Goal: Ask a question

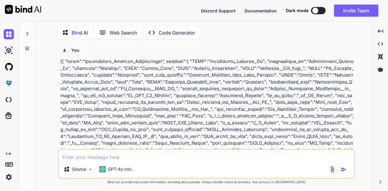
scroll to position [2820, 0]
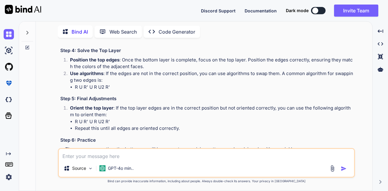
click at [148, 153] on textarea at bounding box center [206, 154] width 295 height 11
type textarea "e"
type textarea "x"
type textarea "ex"
type textarea "x"
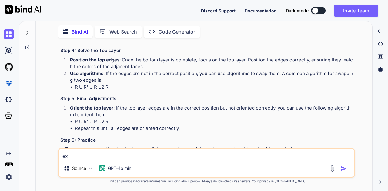
type textarea "exa"
type textarea "x"
type textarea "exam"
type textarea "x"
type textarea "examp"
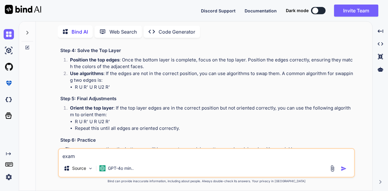
type textarea "x"
type textarea "exampl"
type textarea "x"
type textarea "example"
type textarea "x"
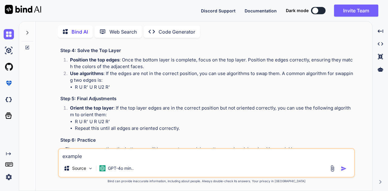
type textarea "example"
type textarea "x"
type textarea "example o"
type textarea "x"
type textarea "example of"
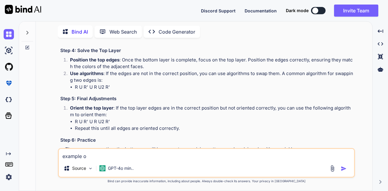
type textarea "x"
type textarea "example of"
type textarea "x"
type textarea "example of U"
type textarea "x"
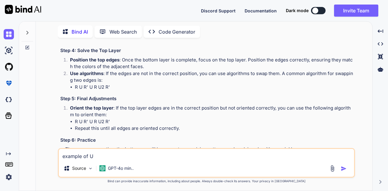
type textarea "example of UI"
type textarea "x"
type textarea "example of UIN"
type textarea "x"
type textarea "example of UIN"
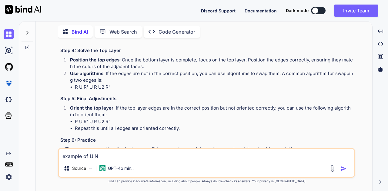
type textarea "x"
type textarea "example of UIN n"
type textarea "x"
type textarea "example of UIN nu"
type textarea "x"
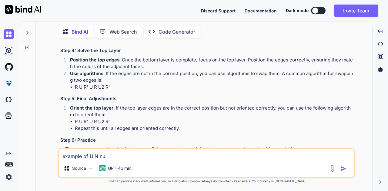
type textarea "example of UIN nu,"
type textarea "x"
type textarea "example of UIN nu,b"
type textarea "x"
type textarea "example of UIN nu,be"
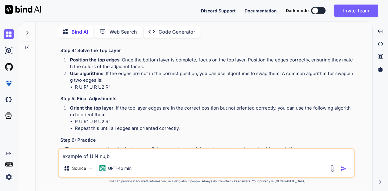
type textarea "x"
type textarea "example of UIN nu,ber"
type textarea "x"
type textarea "example of UIN nu,ber"
type textarea "x"
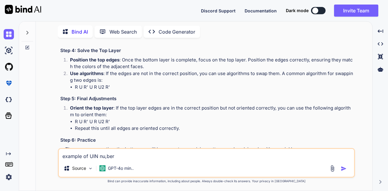
type textarea "example of UIN nu,ber"
type textarea "x"
type textarea "example of UIN nu,be"
type textarea "x"
type textarea "example of UIN nu,b"
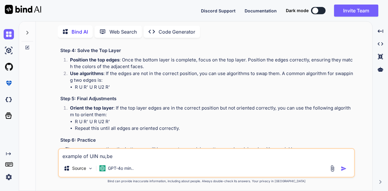
type textarea "x"
type textarea "example of UIN nu,"
type textarea "x"
type textarea "example of UIN nu"
type textarea "x"
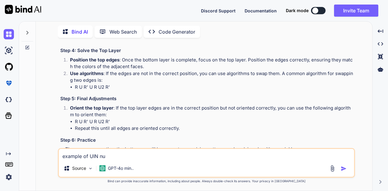
type textarea "example of UIN num"
type textarea "x"
type textarea "example of UIN numb"
type textarea "x"
type textarea "example of UIN numbe"
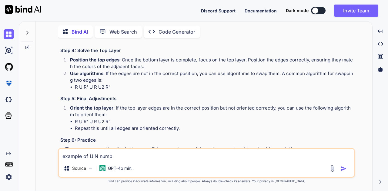
type textarea "x"
type textarea "example of UIN number"
type textarea "x"
type textarea "example of UIN number"
type textarea "x"
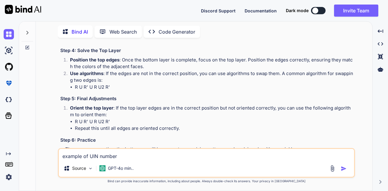
type textarea "example of UIN number g"
type textarea "x"
type textarea "example of UIN number gi"
type textarea "x"
type textarea "example of UIN number giv"
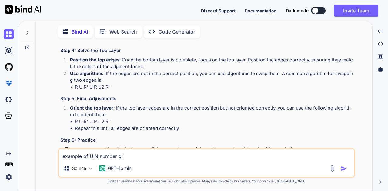
type textarea "x"
type textarea "example of UIN number give"
type textarea "x"
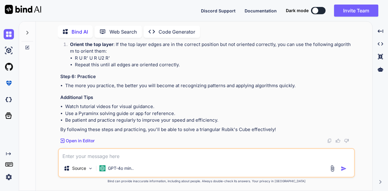
scroll to position [2884, 0]
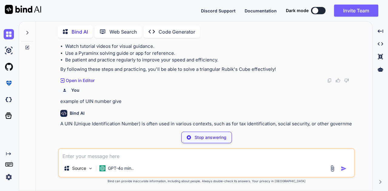
type textarea "x"
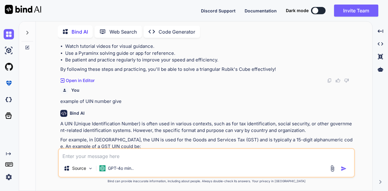
scroll to position [2922, 0]
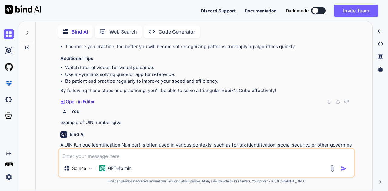
drag, startPoint x: 108, startPoint y: 118, endPoint x: 71, endPoint y: 119, distance: 37.0
click at [71, 174] on p "UIN: 1234567890123" at bounding box center [206, 177] width 293 height 7
copy strong "1234567890123"
click at [175, 161] on div "Source GPT-4o min.." at bounding box center [206, 163] width 297 height 30
click at [148, 155] on textarea at bounding box center [206, 154] width 295 height 11
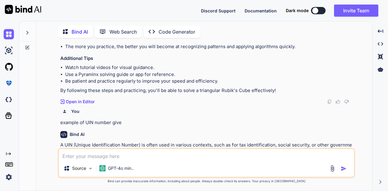
type textarea "g"
type textarea "x"
type textarea "gi"
type textarea "x"
type textarea "giv"
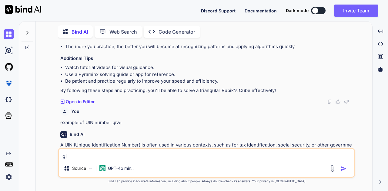
type textarea "x"
type textarea "give"
type textarea "x"
type textarea "give"
type textarea "x"
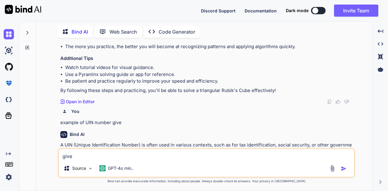
type textarea "give m"
type textarea "x"
type textarea "give me"
type textarea "x"
type textarea "give me"
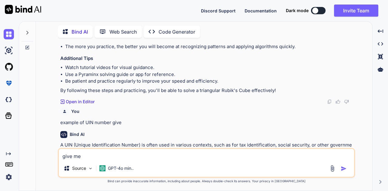
type textarea "x"
type textarea "give me a"
type textarea "x"
type textarea "give me a"
type textarea "x"
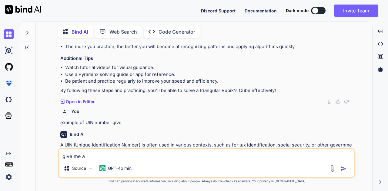
type textarea "give me a v"
type textarea "x"
type textarea "give me a va"
type textarea "x"
type textarea "give me a val"
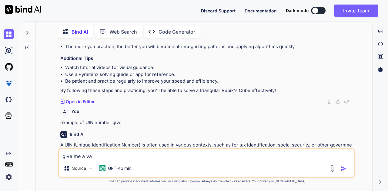
type textarea "x"
type textarea "give me a vali"
type textarea "x"
type textarea "give me a valid"
type textarea "x"
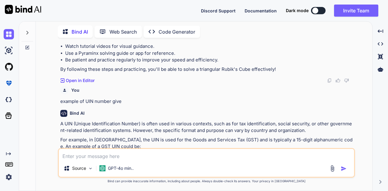
scroll to position [2987, 0]
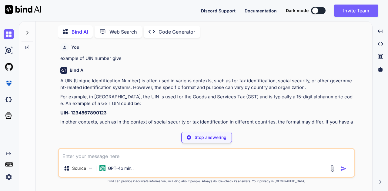
type textarea "x"
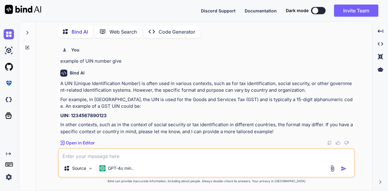
click at [151, 152] on textarea at bounding box center [206, 154] width 295 height 11
type textarea "v"
type textarea "x"
type textarea "va"
type textarea "x"
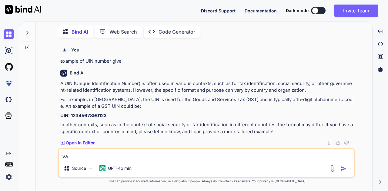
type textarea "val"
type textarea "x"
type textarea "vali"
type textarea "x"
type textarea "valid"
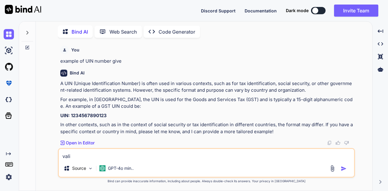
type textarea "x"
type textarea "valid"
type textarea "x"
type textarea "valid u"
type textarea "x"
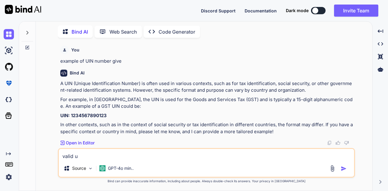
type textarea "valid ui"
type textarea "x"
type textarea "valid uin"
type textarea "x"
type textarea "valid uin"
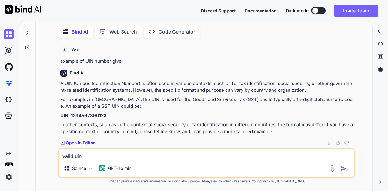
type textarea "x"
type textarea "valid uin n"
type textarea "x"
type textarea "valid uin nu"
type textarea "x"
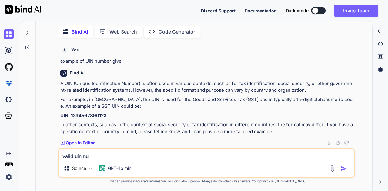
type textarea "valid uin num"
type textarea "x"
type textarea "valid uin numb"
type textarea "x"
type textarea "valid uin numbe"
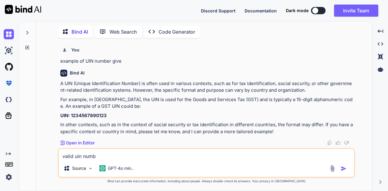
type textarea "x"
type textarea "valid uin number"
type textarea "x"
type textarea "valid uin number"
type textarea "x"
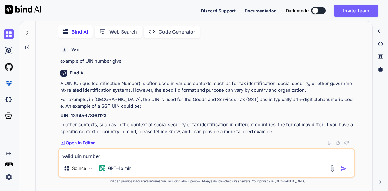
type textarea "valid uin number g"
type textarea "x"
type textarea "valid uin number gi"
type textarea "x"
type textarea "valid uin number giv"
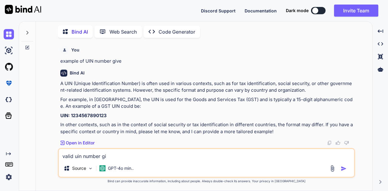
type textarea "x"
type textarea "valid uin number give"
type textarea "x"
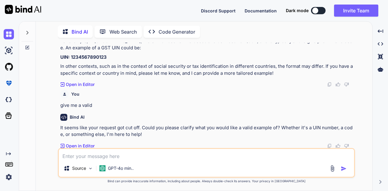
scroll to position [3048, 0]
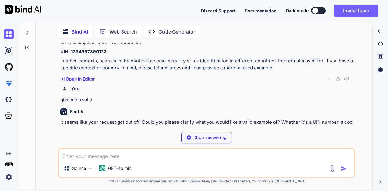
type textarea "x"
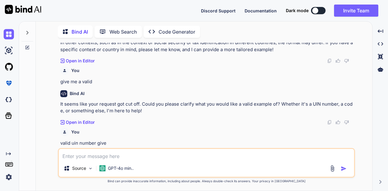
scroll to position [3067, 0]
drag, startPoint x: 114, startPoint y: 123, endPoint x: 72, endPoint y: 120, distance: 41.6
click at [72, 178] on strong "UIN: 29ABCDE1234Z1Z5" at bounding box center [86, 181] width 53 height 6
copy strong "29ABCDE1234Z1Z5"
click at [239, 150] on textarea at bounding box center [206, 154] width 295 height 11
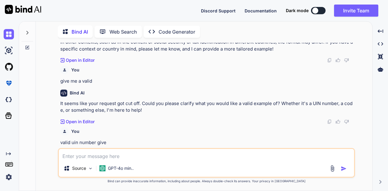
type textarea "v"
type textarea "x"
paste textarea "^(?:[A-Z0-9]{15})?$"
type textarea "^(?:[A-Z0-9]{15})?$"
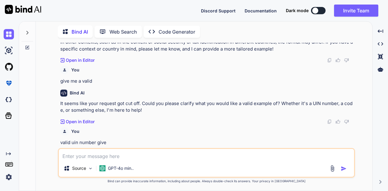
type textarea "x"
type textarea "^(?:[A-Z0-9]{15})?$"
type textarea "x"
type textarea "^(?:[A-Z0-9]{15})?$ g"
type textarea "x"
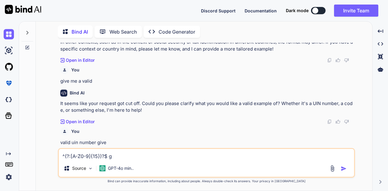
type textarea "^(?:[A-Z0-9]{15})?$ gi"
type textarea "x"
type textarea "^(?:[A-Z0-9]{15})?$ giv"
type textarea "x"
type textarea "^(?:[A-Z0-9]{15})?$ give"
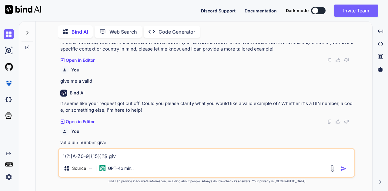
type textarea "x"
type textarea "^(?:[A-Z0-9]{15})?$ give"
type textarea "x"
type textarea "^(?:[A-Z0-9]{15})?$ give m"
type textarea "x"
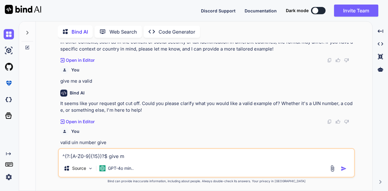
type textarea "^(?:[A-Z0-9]{15})?$ give me"
type textarea "x"
type textarea "^(?:[A-Z0-9]{15})?$ give me"
type textarea "x"
type textarea "^(?:[A-Z0-9]{15})?$ give me e"
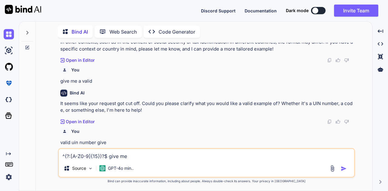
type textarea "x"
type textarea "^(?:[A-Z0-9]{15})?$ give me ex"
type textarea "x"
type textarea "^(?:[A-Z0-9]{15})?$ give me exa"
type textarea "x"
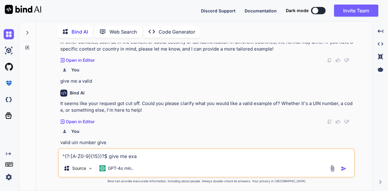
type textarea "^(?:[A-Z0-9]{15})?$ give me exam"
type textarea "x"
type textarea "^(?:[A-Z0-9]{15})?$ give me examp"
type textarea "x"
type textarea "^(?:[A-Z0-9]{15})?$ give me exampl"
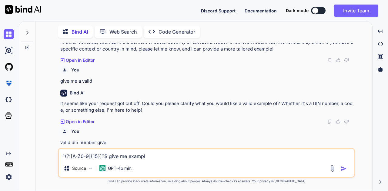
type textarea "x"
type textarea "^(?:[A-Z0-9]{15})?$ give me example"
type textarea "x"
type textarea "^(?:[A-Z0-9]{15})?$ give me example"
type textarea "x"
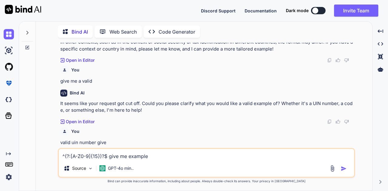
type textarea "^(?:[A-Z0-9]{15})?$ give me example o"
type textarea "x"
type textarea "^(?:[A-Z0-9]{15})?$ give me example of"
type textarea "x"
type textarea "^(?:[A-Z0-9]{15})?$ give me example of"
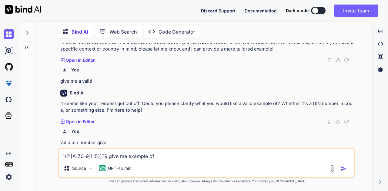
type textarea "x"
type textarea "^(?:[A-Z0-9]{15})?$ give me example of t"
type textarea "x"
type textarea "^(?:[A-Z0-9]{15})?$ give me example of th"
type textarea "x"
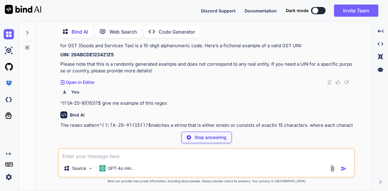
scroll to position [3193, 0]
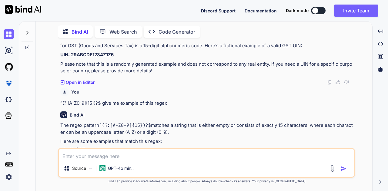
drag, startPoint x: 76, startPoint y: 99, endPoint x: 118, endPoint y: 97, distance: 42.2
click at [118, 153] on code "A1B2C3D4E5F6G7H8" at bounding box center [97, 156] width 44 height 6
copy code "A1B2C3D4E5F6G7H8"
